Goal: Task Accomplishment & Management: Manage account settings

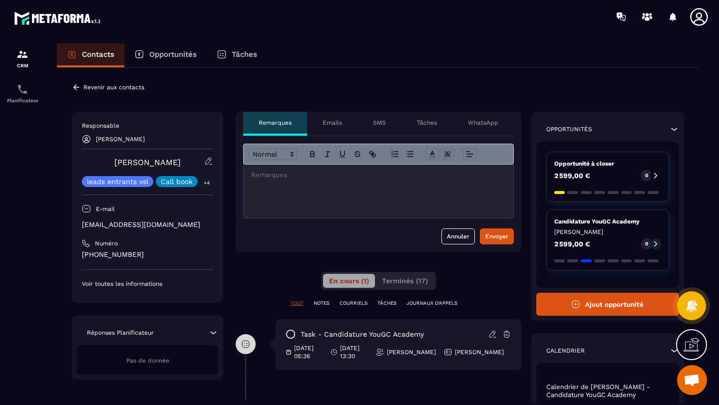
scroll to position [361, 0]
click at [209, 334] on icon at bounding box center [213, 333] width 10 height 10
click at [19, 53] on img at bounding box center [22, 54] width 12 height 12
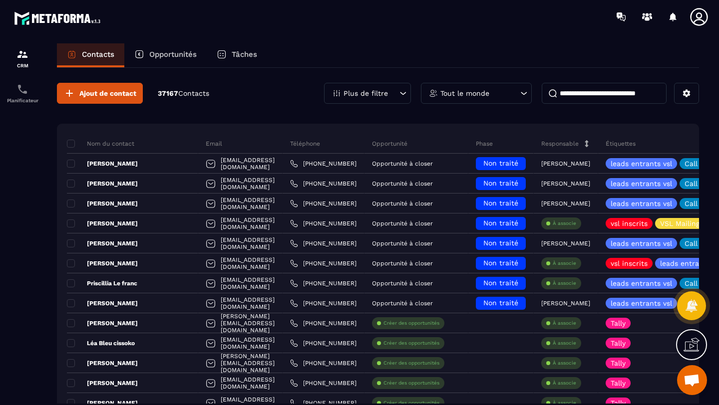
click at [165, 52] on p "Opportunités" at bounding box center [172, 54] width 47 height 9
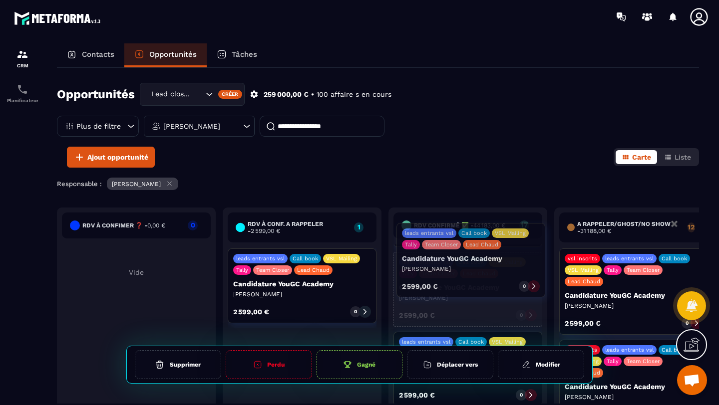
scroll to position [790, 0]
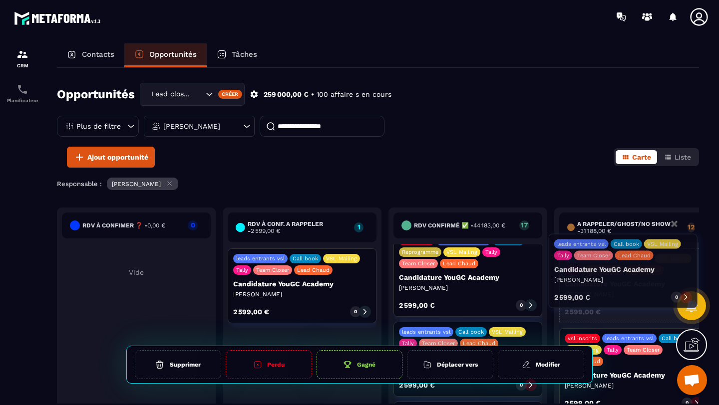
drag, startPoint x: 461, startPoint y: 270, endPoint x: 617, endPoint y: 281, distance: 155.6
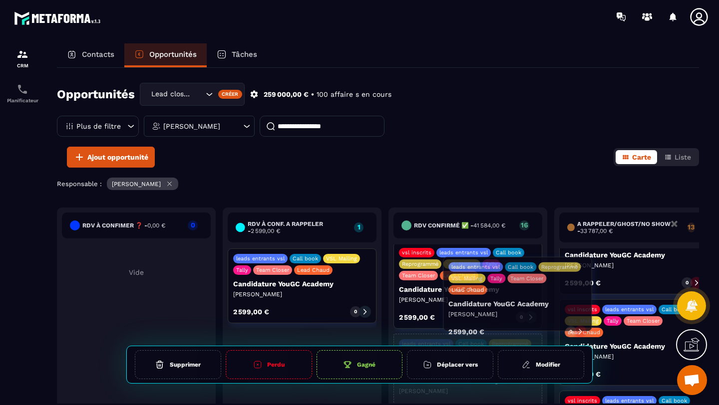
scroll to position [778, 0]
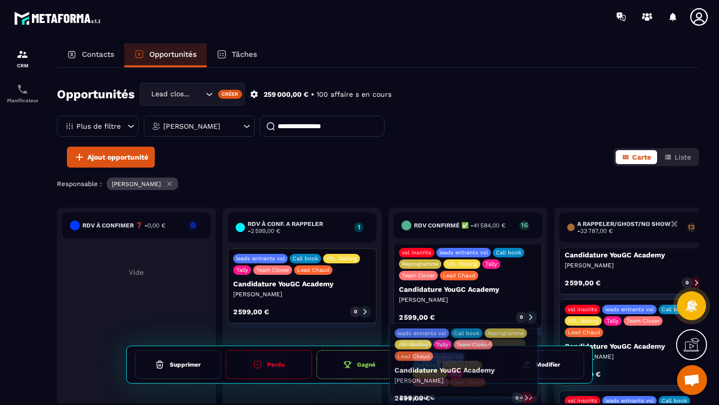
drag, startPoint x: 636, startPoint y: 271, endPoint x: 466, endPoint y: 362, distance: 192.8
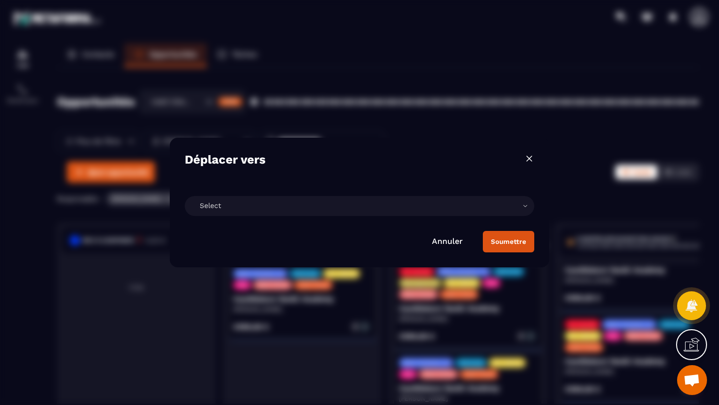
click at [366, 212] on div "Select" at bounding box center [359, 206] width 349 height 20
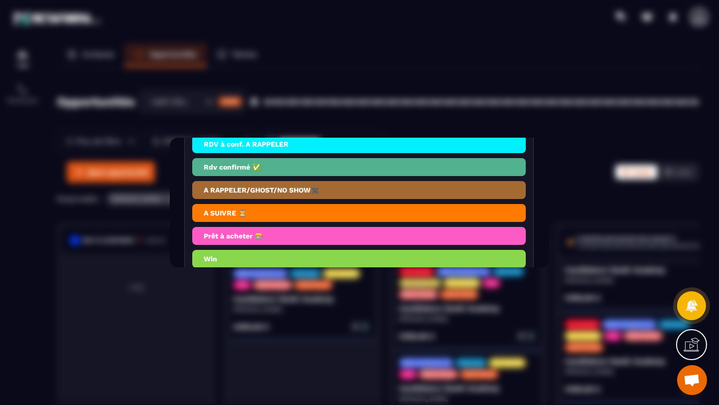
scroll to position [125, 0]
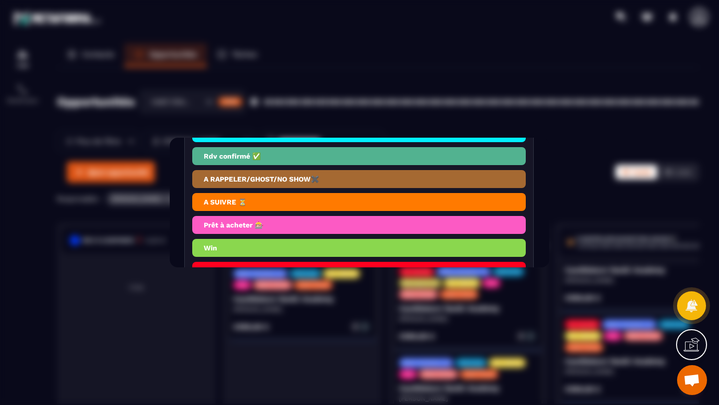
click at [250, 205] on li "A SUIVRE ⏳" at bounding box center [358, 202] width 333 height 18
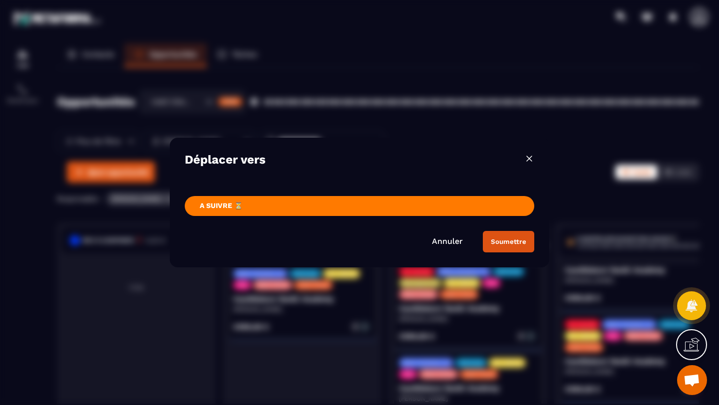
click at [504, 242] on div "Soumettre" at bounding box center [508, 241] width 35 height 7
